Goal: Information Seeking & Learning: Learn about a topic

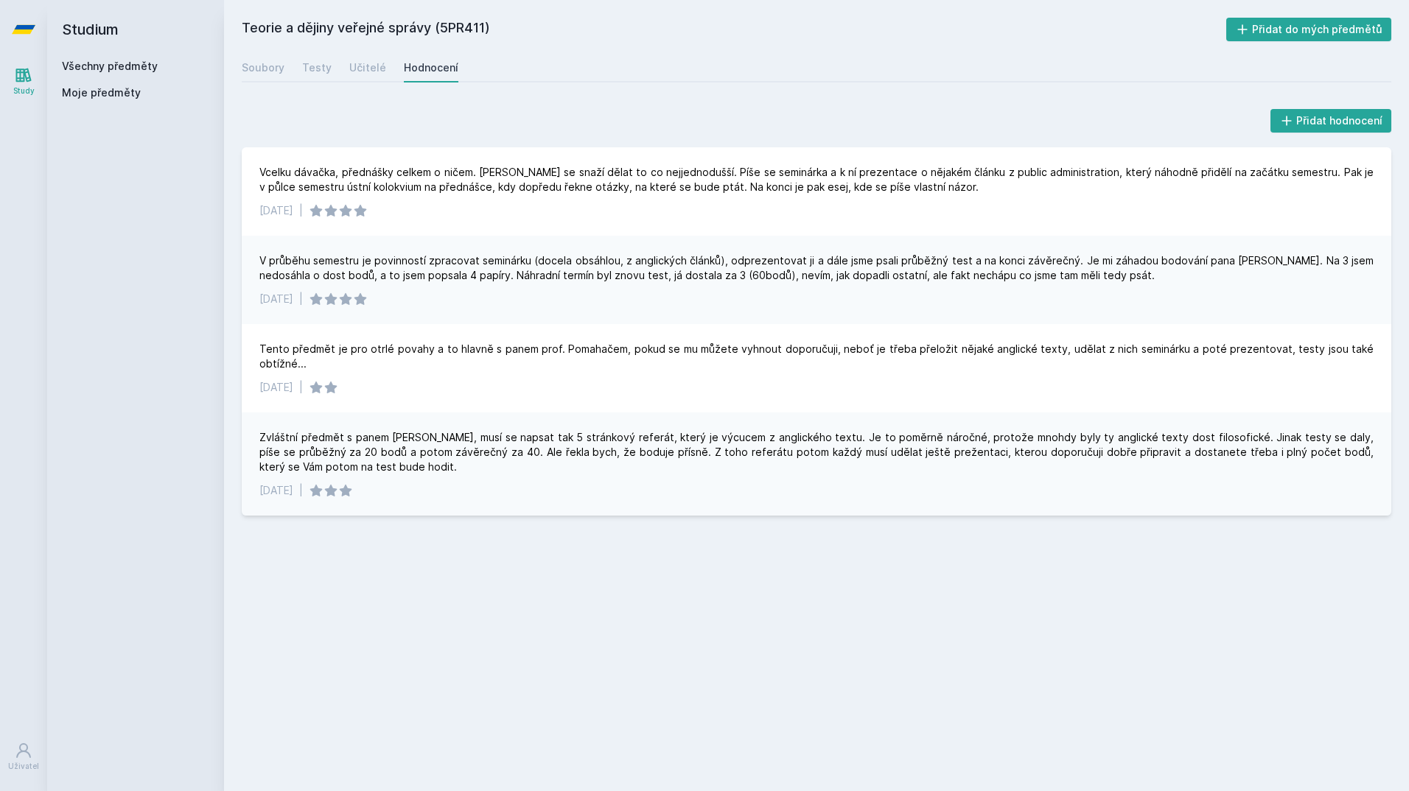
click at [380, 21] on h2 "Teorie a dějiny veřejné správy (5PR411)" at bounding box center [734, 30] width 985 height 24
click at [145, 72] on div "Všechny předměty" at bounding box center [135, 66] width 147 height 15
click at [116, 65] on link "Všechny předměty" at bounding box center [110, 66] width 96 height 13
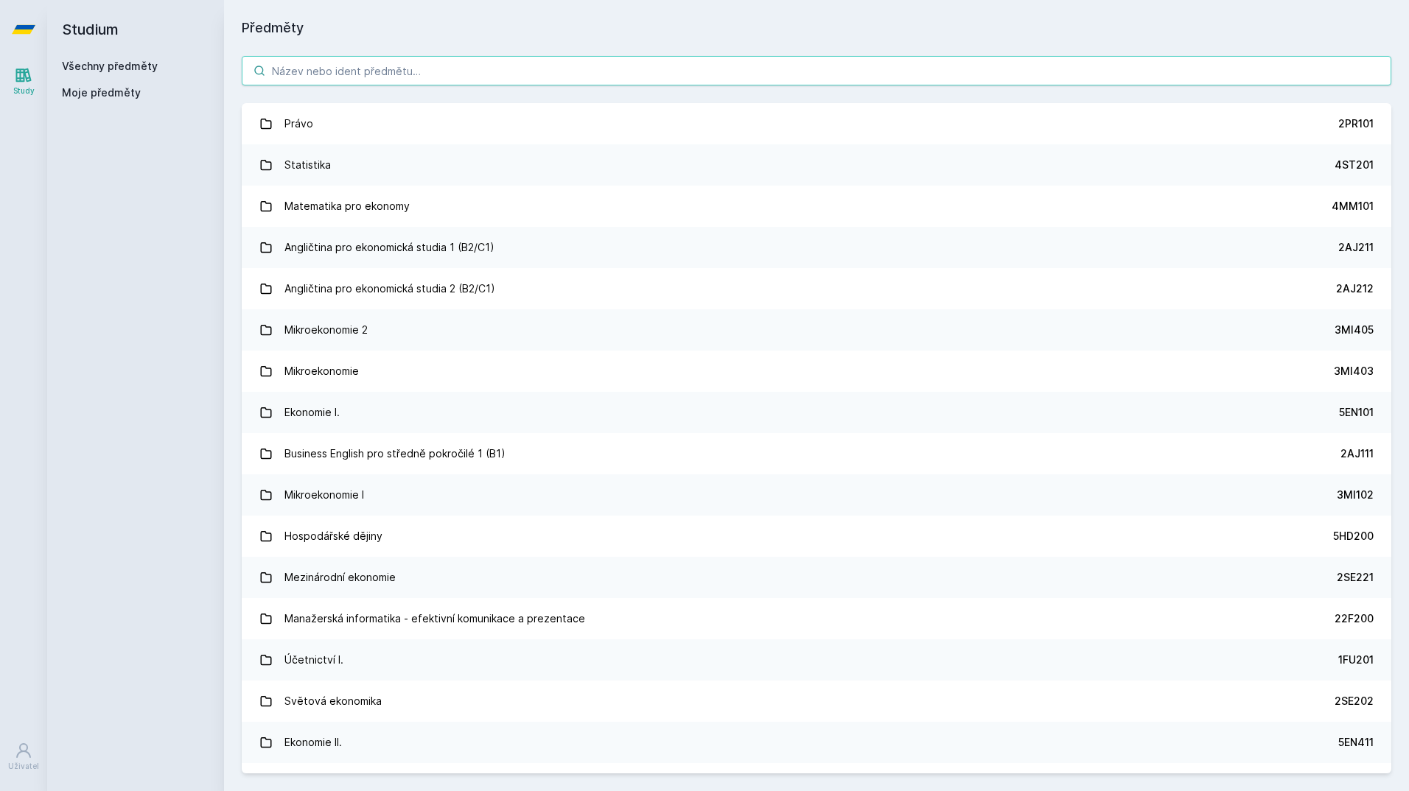
click at [324, 80] on input "search" at bounding box center [817, 70] width 1150 height 29
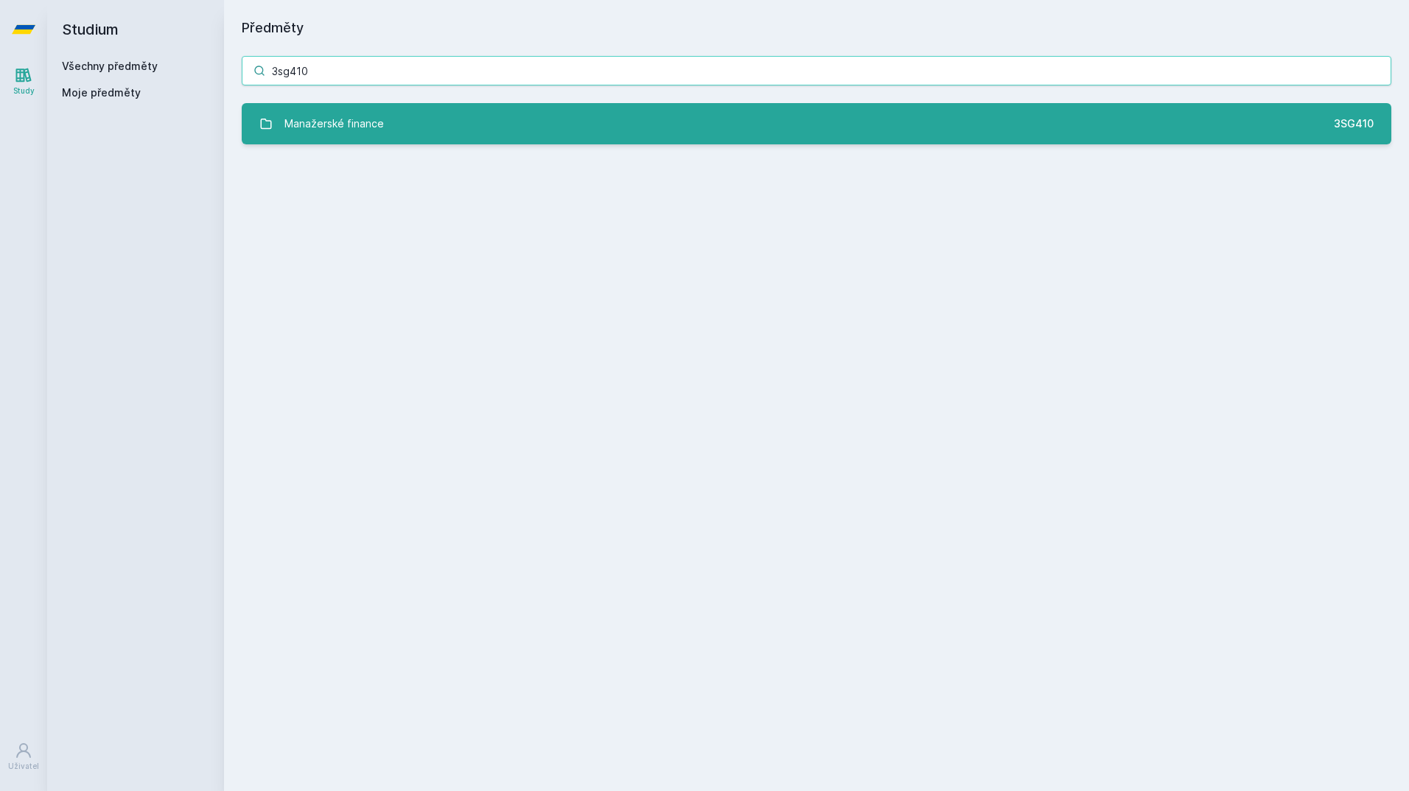
type input "3sg410"
click at [346, 125] on div "Manažerské finance" at bounding box center [333, 123] width 99 height 29
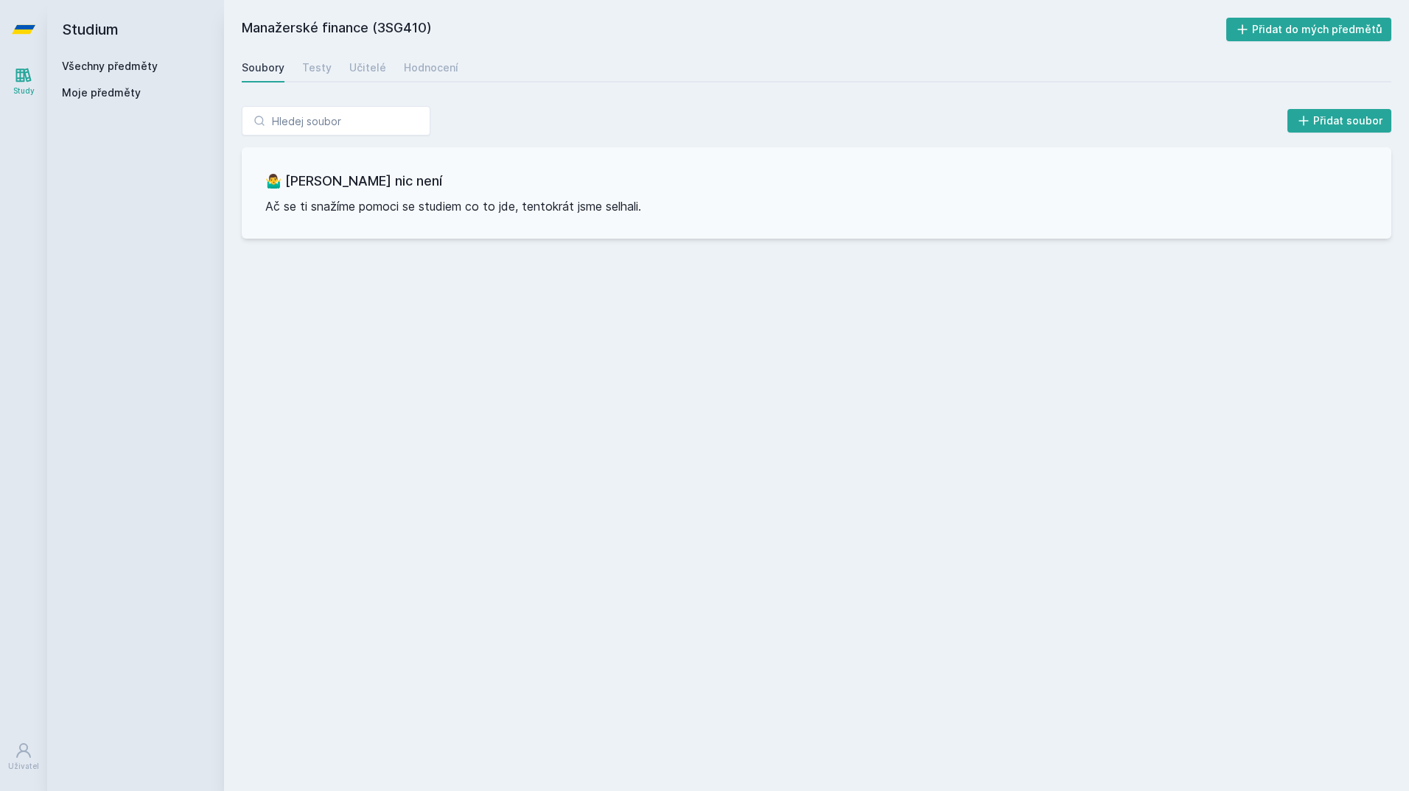
click at [293, 77] on div "Soubory Testy Učitelé Hodnocení" at bounding box center [817, 67] width 1150 height 29
click at [298, 70] on div "Soubory Testy Učitelé Hodnocení" at bounding box center [817, 67] width 1150 height 29
click at [307, 66] on div "Testy" at bounding box center [316, 67] width 29 height 15
click at [362, 65] on div "Učitelé" at bounding box center [367, 67] width 37 height 15
click at [418, 69] on div "Hodnocení" at bounding box center [431, 67] width 55 height 15
